Goal: Information Seeking & Learning: Learn about a topic

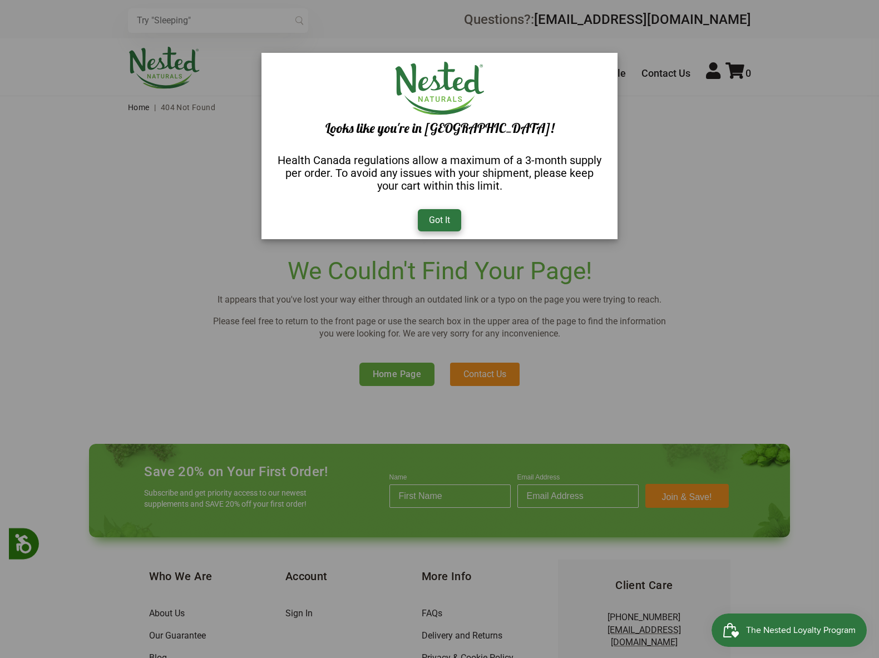
click at [435, 218] on div "Got It" at bounding box center [439, 220] width 43 height 22
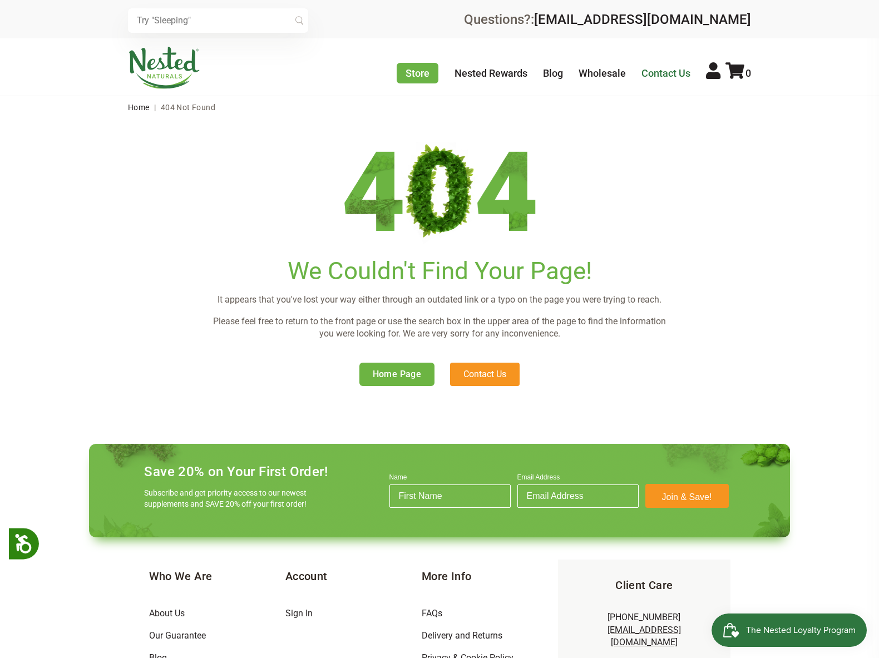
click at [659, 73] on link "Contact Us" at bounding box center [666, 73] width 49 height 12
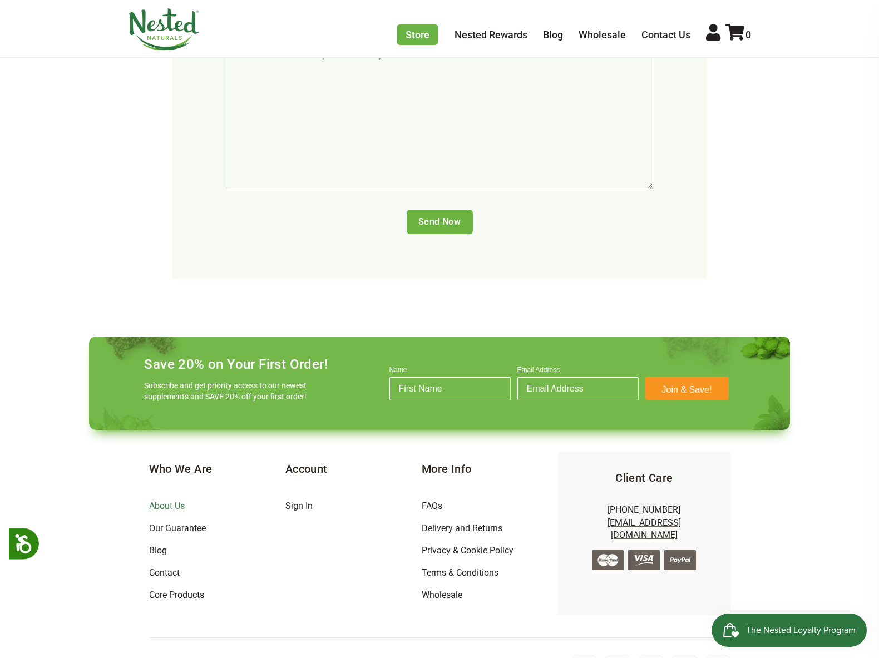
click at [157, 501] on link "About Us" at bounding box center [167, 506] width 36 height 11
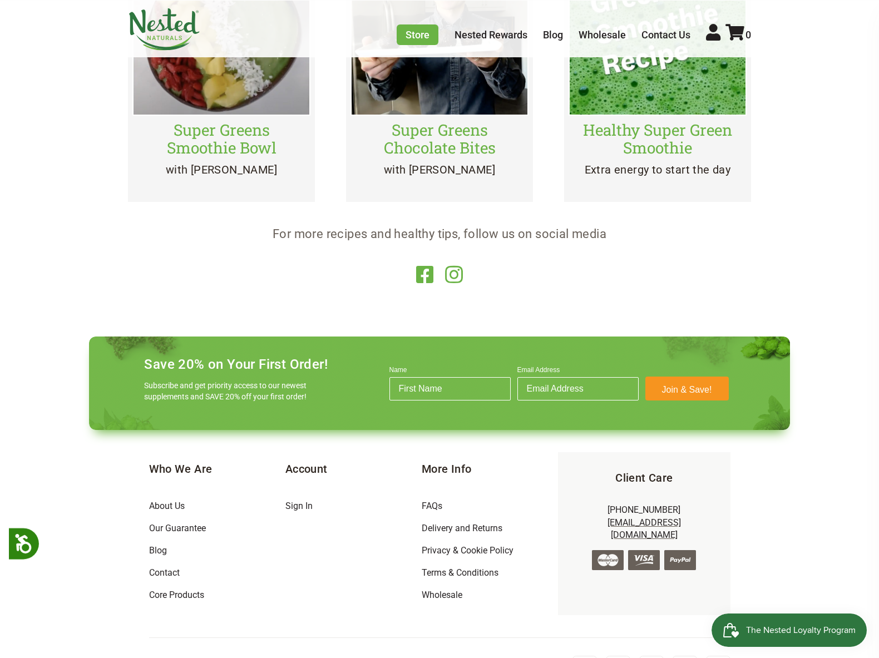
scroll to position [1989, 0]
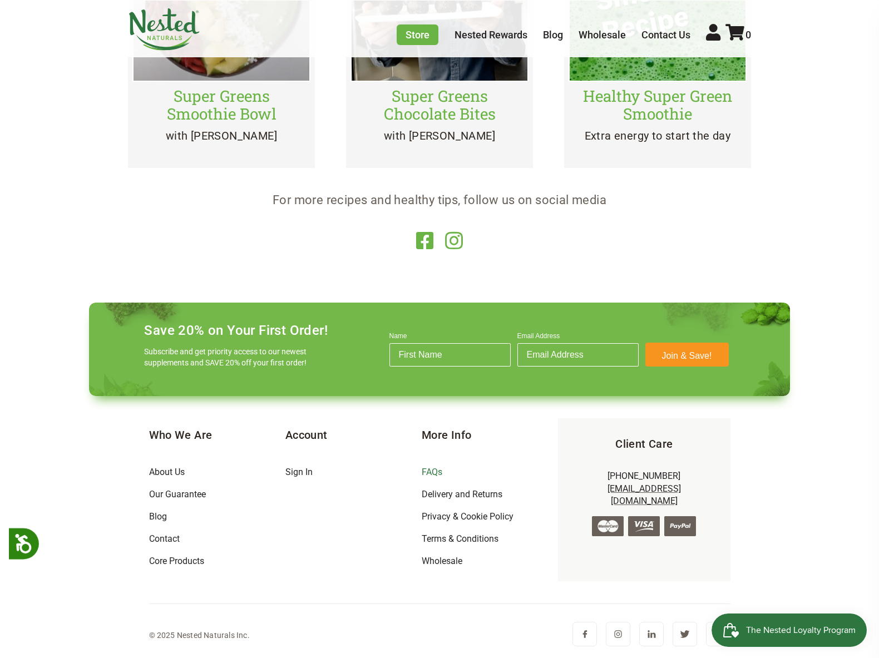
click at [431, 473] on link "FAQs" at bounding box center [432, 472] width 21 height 11
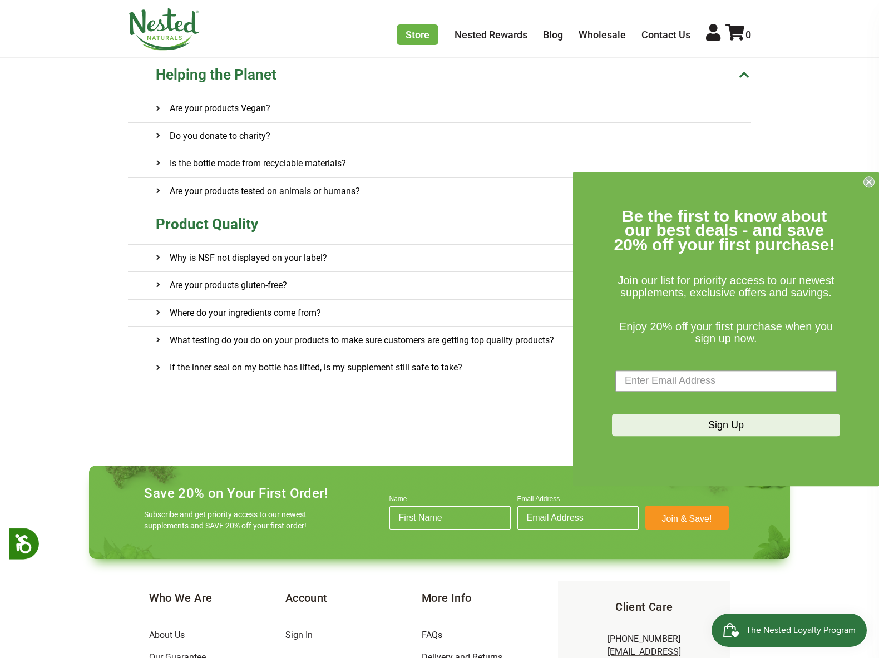
scroll to position [602, 0]
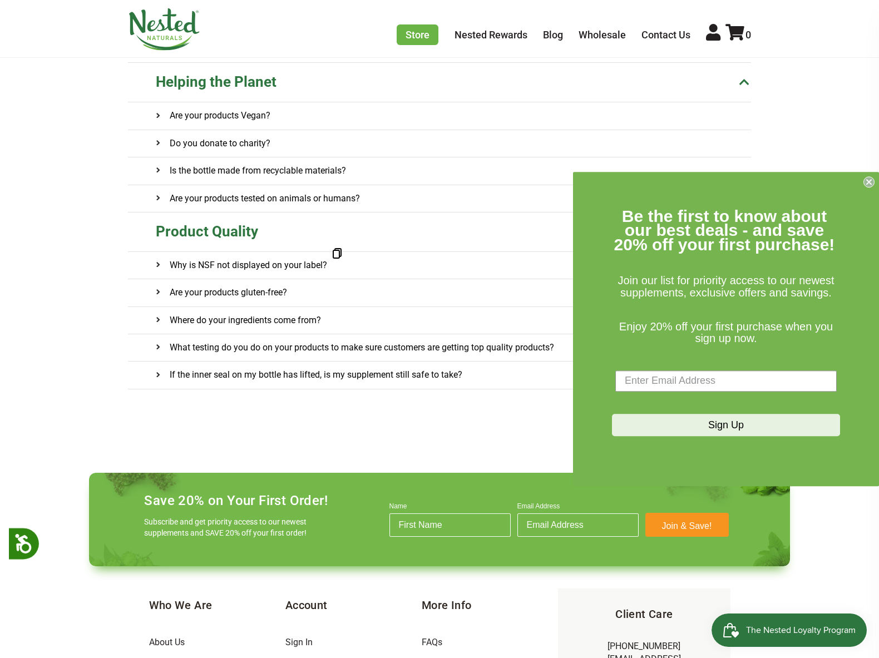
click at [157, 260] on span at bounding box center [162, 264] width 13 height 13
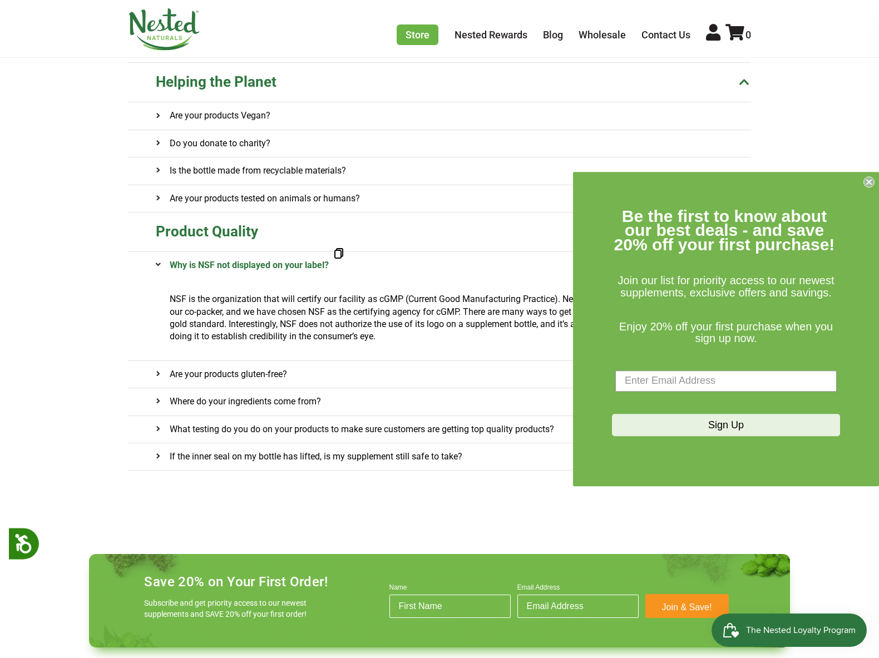
click at [869, 183] on icon "Close dialog" at bounding box center [869, 182] width 4 height 4
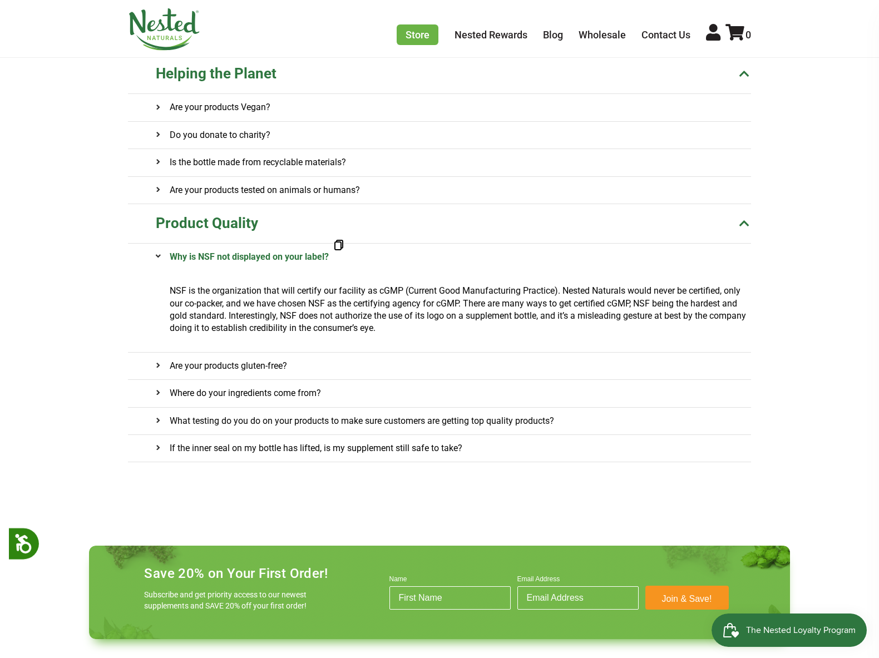
scroll to position [598, 0]
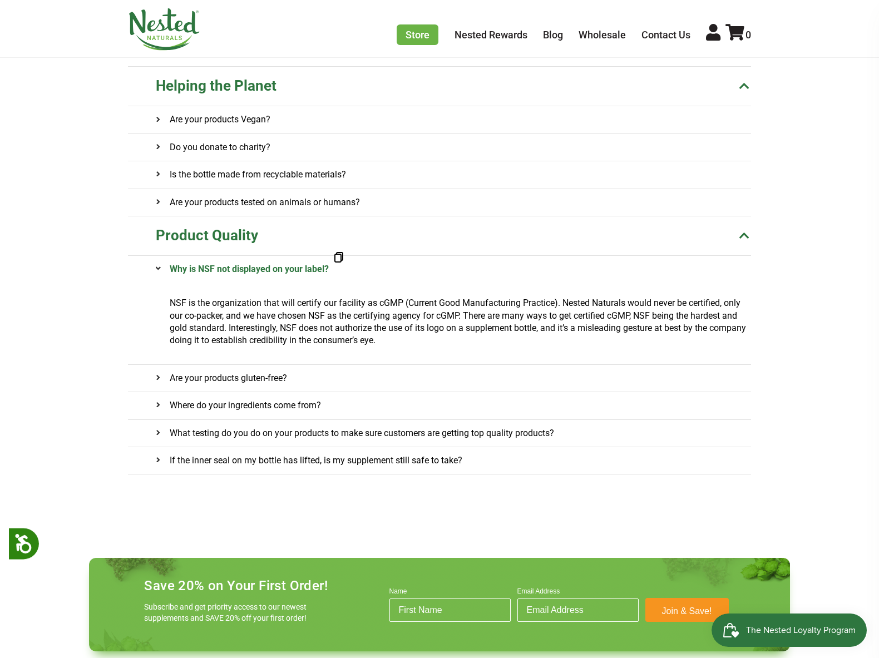
click at [468, 408] on onclick\= "Where do your ingredients come from?" at bounding box center [453, 405] width 595 height 27
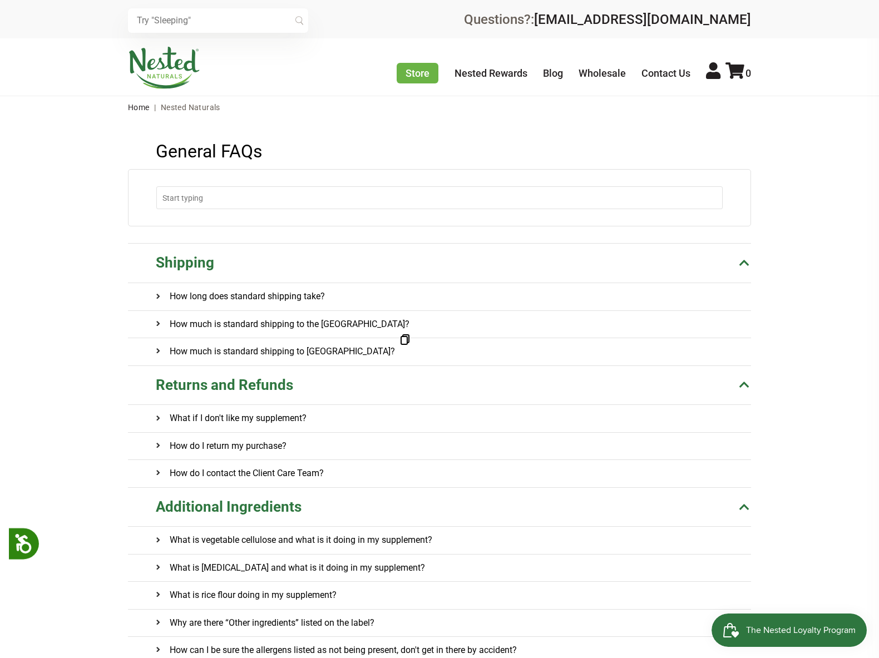
click at [288, 351] on h4 "How much is standard shipping to Canada?" at bounding box center [275, 351] width 239 height 27
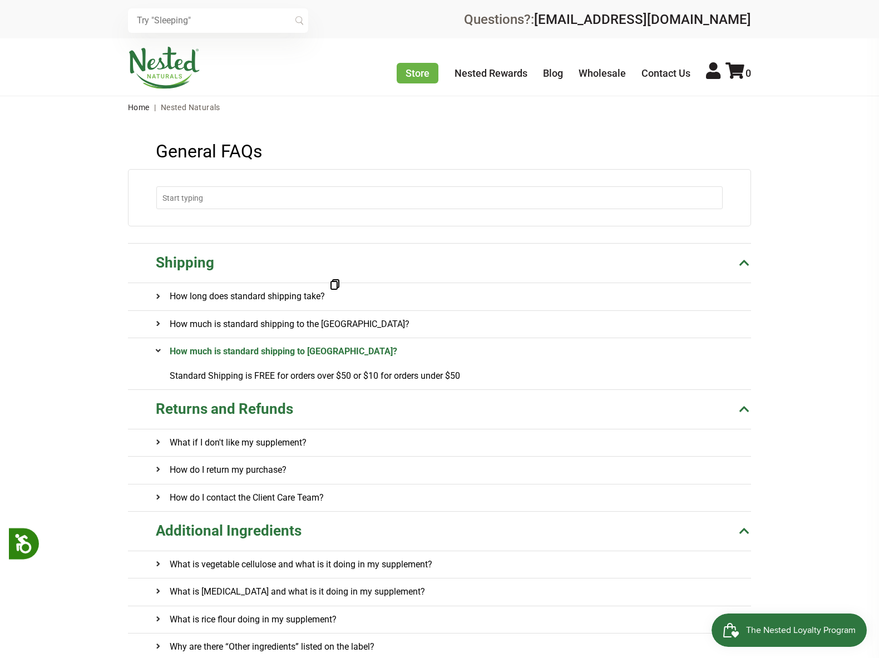
click at [317, 298] on h4 "How long does standard shipping take?" at bounding box center [240, 296] width 169 height 27
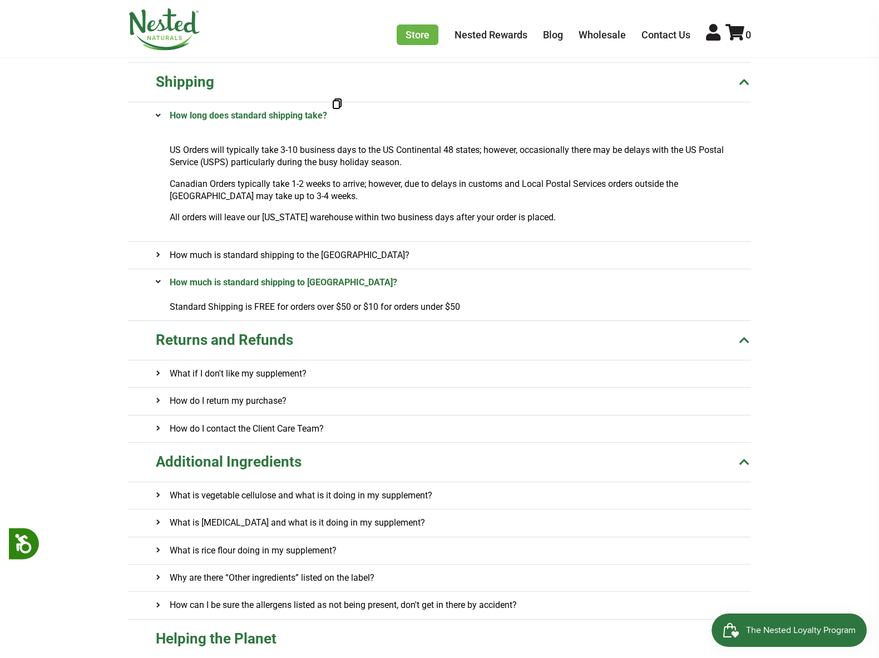
scroll to position [184, 0]
